Goal: Find specific page/section: Find specific page/section

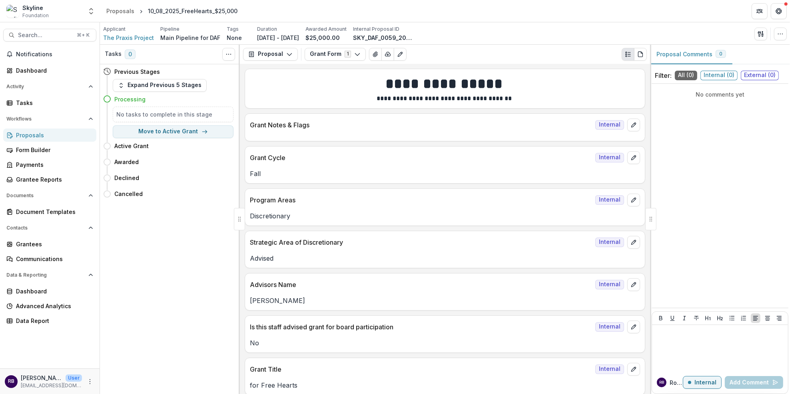
scroll to position [369, 0]
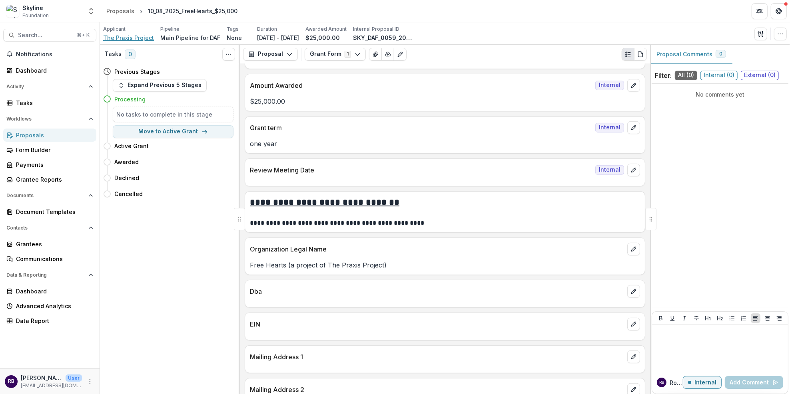
click at [122, 41] on span "The Praxis Project" at bounding box center [128, 38] width 51 height 8
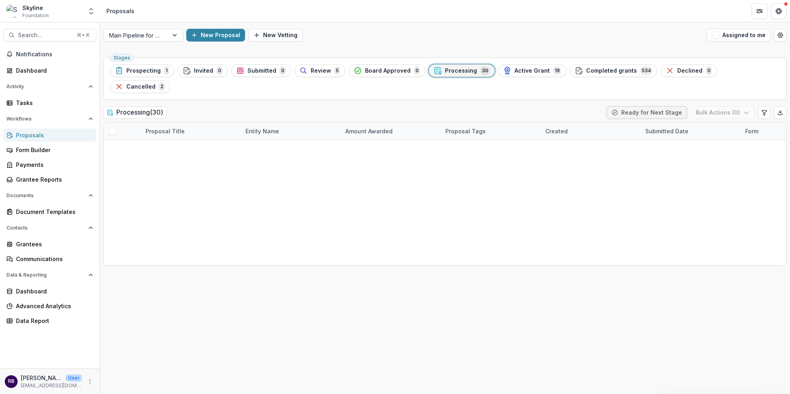
scroll to position [390, 0]
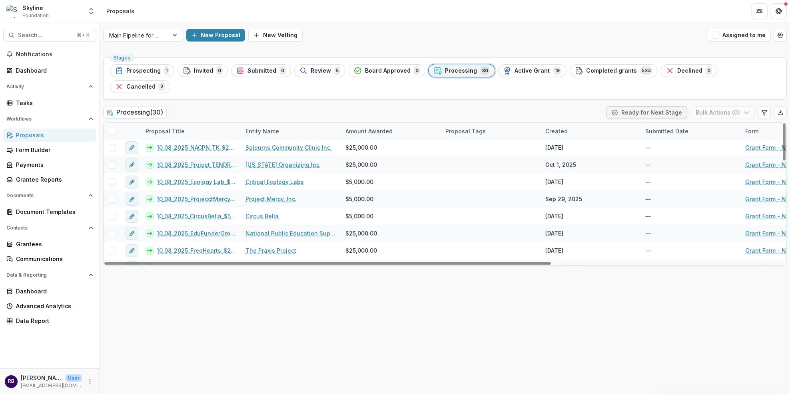
scroll to position [362, 0]
